Goal: Ask a question

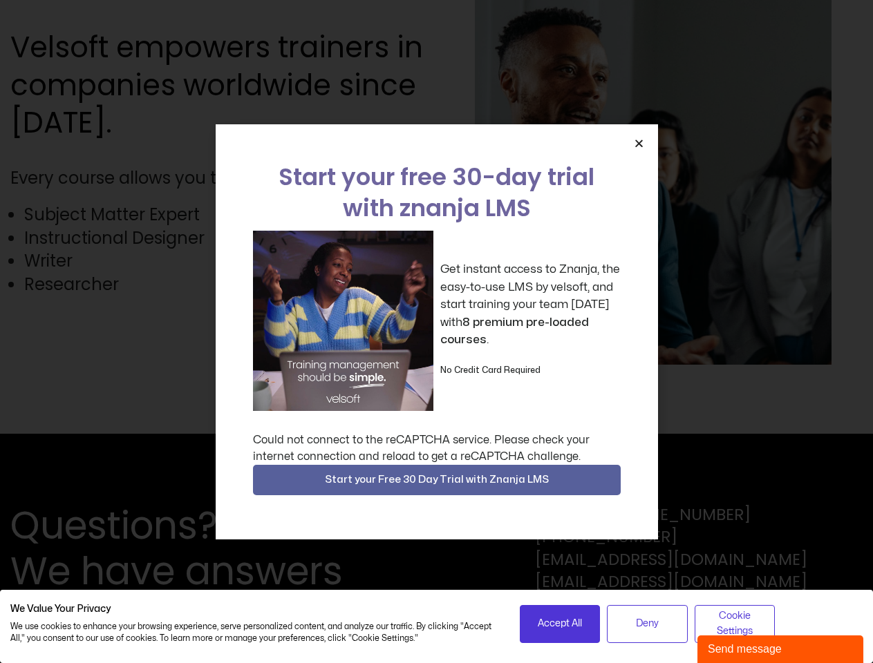
click at [436, 332] on div "Get instant access to Znanja, the easy-to-use LMS by velsoft, and start trainin…" at bounding box center [437, 321] width 368 height 180
click at [638, 143] on icon "Close" at bounding box center [639, 143] width 10 height 10
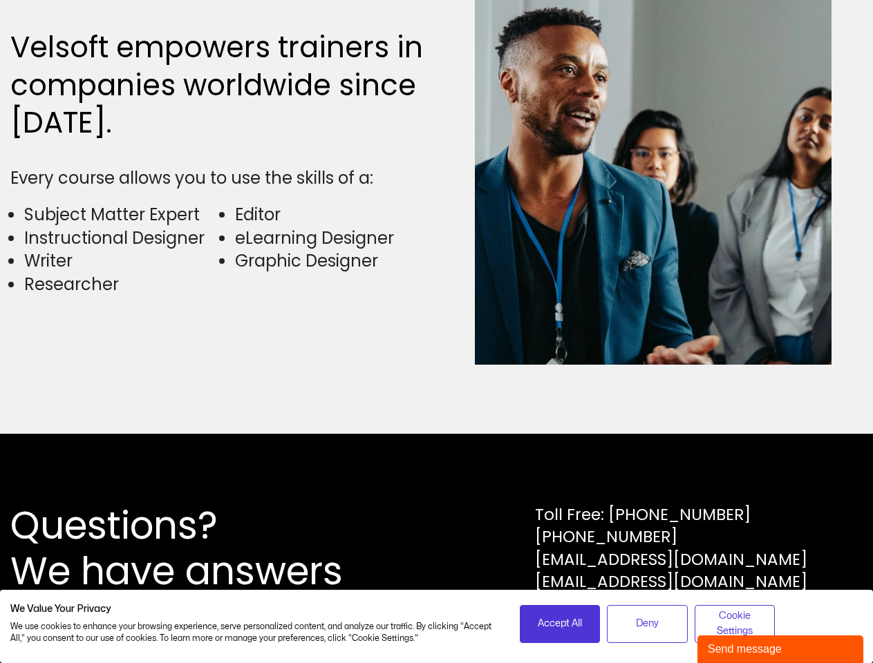
click at [437, 480] on div "Questions? We have answers Toll Free: [PHONE_NUMBER] [PHONE_NUMBER] [EMAIL_ADDR…" at bounding box center [436, 548] width 873 height 229
click at [560, 624] on span "Accept All" at bounding box center [560, 623] width 44 height 15
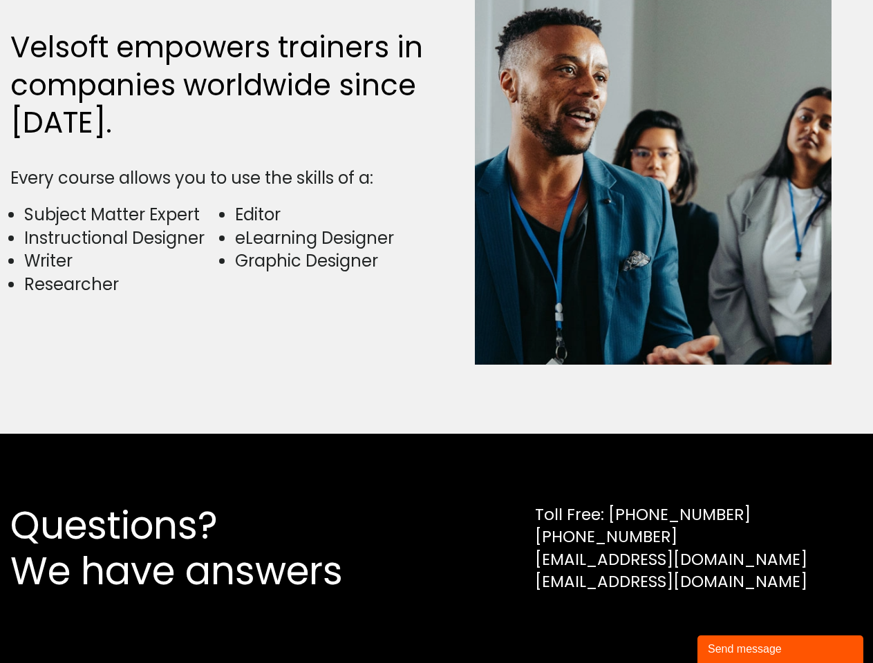
click at [647, 624] on div "Questions? We have answers Toll Free: [PHONE_NUMBER] [PHONE_NUMBER] [EMAIL_ADDR…" at bounding box center [436, 548] width 873 height 229
click at [734, 624] on div "Questions? We have answers Toll Free: [PHONE_NUMBER] [PHONE_NUMBER] [EMAIL_ADDR…" at bounding box center [436, 548] width 873 height 229
click at [780, 649] on div "Send message" at bounding box center [780, 649] width 145 height 17
